Goal: Transaction & Acquisition: Purchase product/service

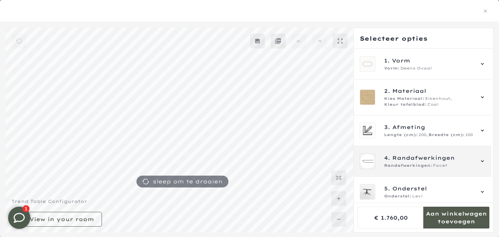
scroll to position [35, 0]
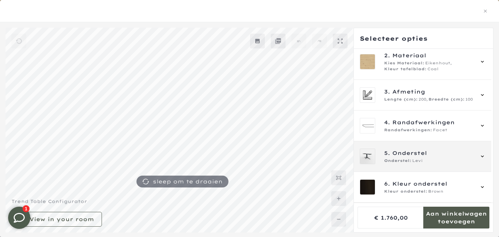
click at [481, 157] on icon at bounding box center [482, 156] width 6 height 6
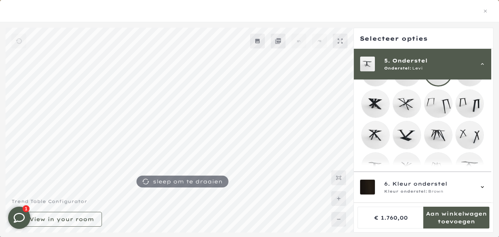
scroll to position [165, 0]
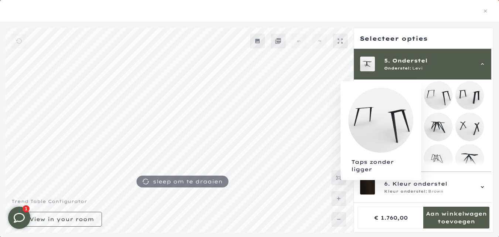
click at [446, 93] on mmq-loader at bounding box center [438, 96] width 28 height 28
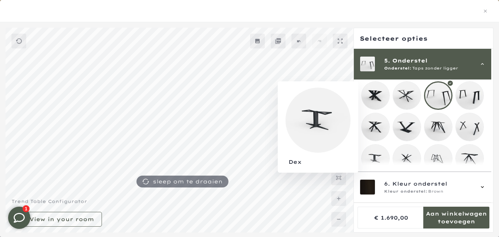
click at [374, 156] on mmq-loader at bounding box center [376, 158] width 28 height 28
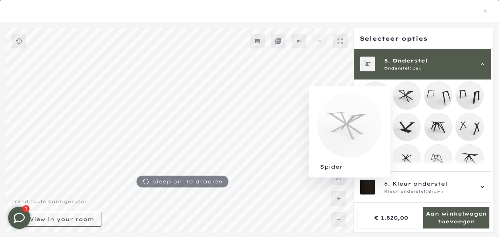
scroll to position [128, 0]
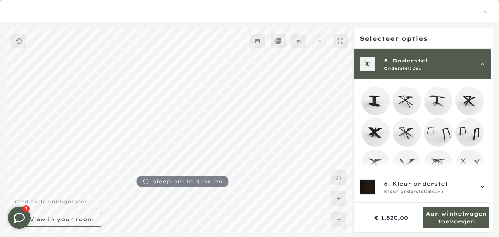
click at [409, 99] on mmq-loader at bounding box center [407, 101] width 28 height 28
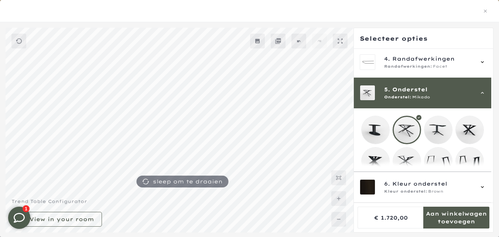
scroll to position [91, 0]
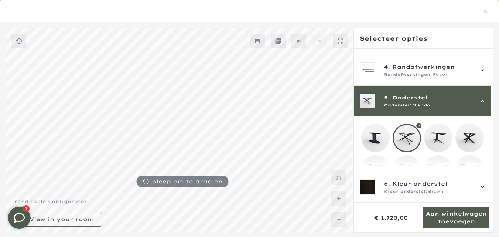
click at [436, 133] on mmq-loader at bounding box center [438, 138] width 28 height 28
